Goal: Check status: Check status

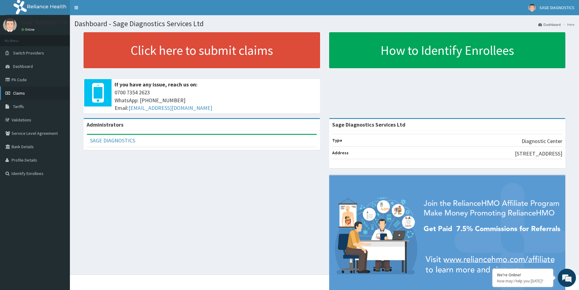
click at [27, 94] on link "Claims" at bounding box center [35, 92] width 70 height 13
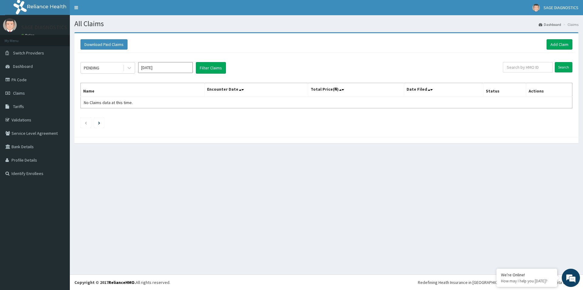
click at [180, 68] on input "Sep 2025" at bounding box center [165, 67] width 55 height 11
click at [169, 118] on div "Aug" at bounding box center [165, 117] width 12 height 11
type input "Aug 2025"
click at [207, 67] on button "Filter Claims" at bounding box center [211, 68] width 30 height 12
click at [207, 70] on button "Filter Claims" at bounding box center [211, 68] width 30 height 12
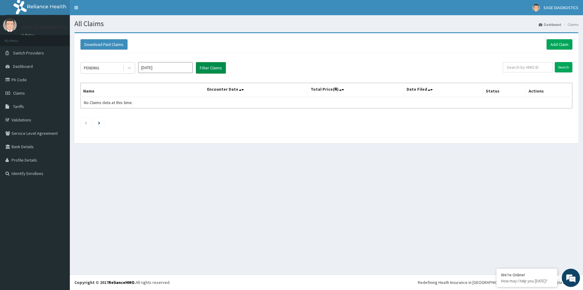
click at [207, 70] on button "Filter Claims" at bounding box center [211, 68] width 30 height 12
click at [131, 67] on icon at bounding box center [129, 68] width 6 height 6
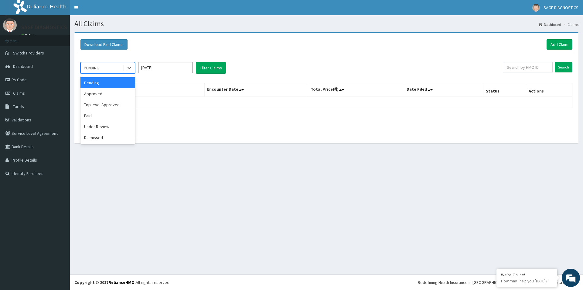
click at [109, 84] on div "Pending" at bounding box center [108, 82] width 55 height 11
click at [218, 67] on button "Filter Claims" at bounding box center [211, 68] width 30 height 12
click at [118, 66] on div "Pending" at bounding box center [102, 68] width 42 height 10
click at [111, 95] on div "Approved" at bounding box center [108, 93] width 55 height 11
click at [211, 67] on button "Filter Claims" at bounding box center [211, 68] width 30 height 12
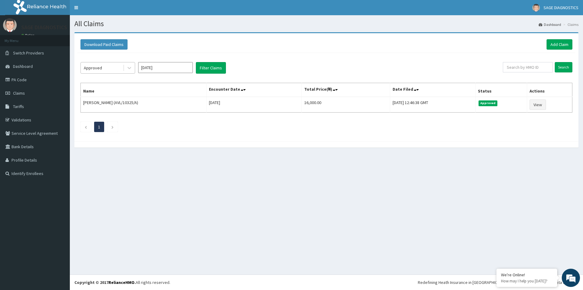
click at [109, 68] on div "Approved" at bounding box center [102, 68] width 42 height 10
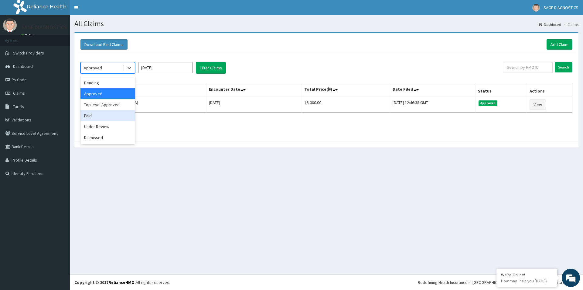
click at [104, 114] on div "Paid" at bounding box center [108, 115] width 55 height 11
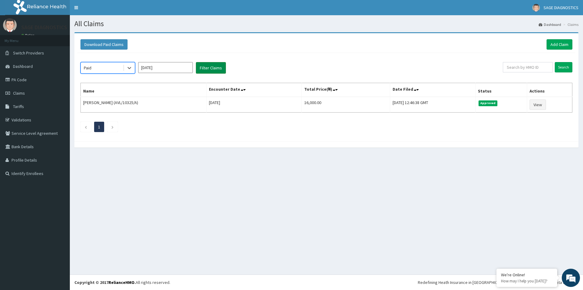
click at [205, 68] on button "Filter Claims" at bounding box center [211, 68] width 30 height 12
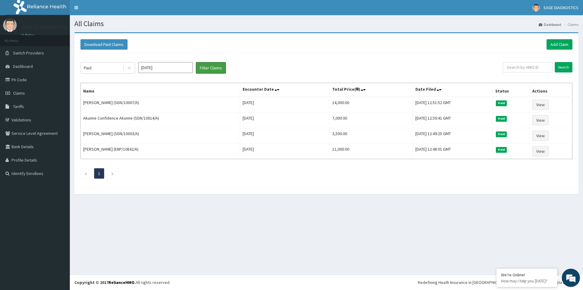
click at [196, 62] on button "Filter Claims" at bounding box center [211, 68] width 30 height 12
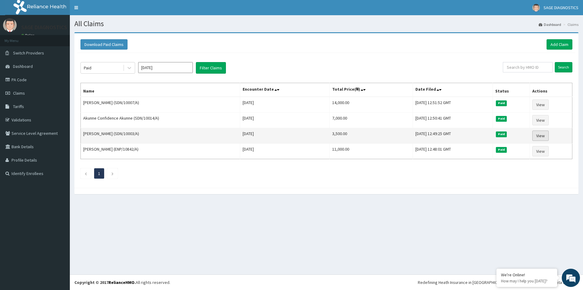
click at [540, 137] on link "View" at bounding box center [541, 135] width 16 height 10
